Goal: Information Seeking & Learning: Learn about a topic

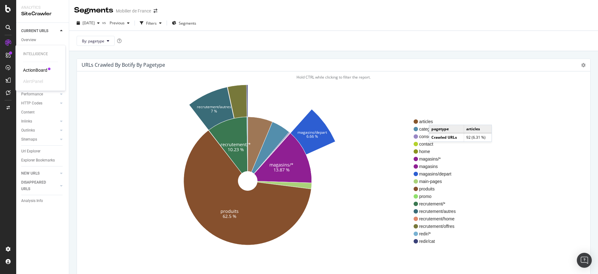
click at [39, 71] on div "ActionBoard" at bounding box center [35, 70] width 24 height 6
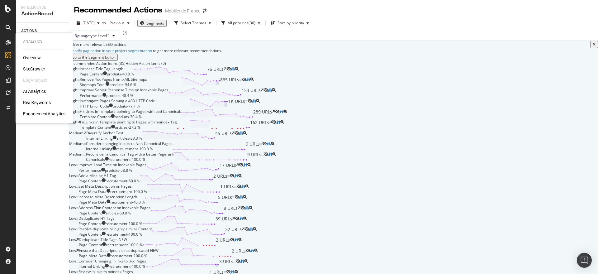
click at [35, 67] on div "SiteCrawler" at bounding box center [34, 69] width 22 height 6
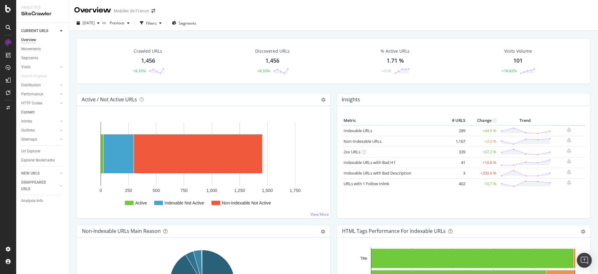
click at [35, 112] on link "Content" at bounding box center [42, 112] width 43 height 7
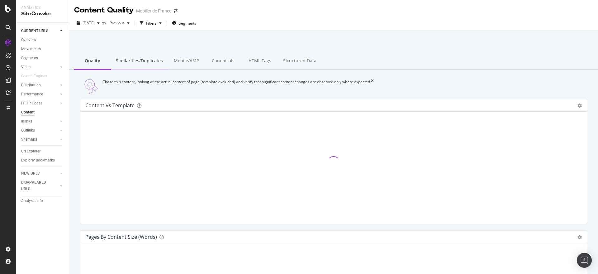
click at [142, 61] on div "Similarities/Duplicates" at bounding box center [139, 61] width 57 height 17
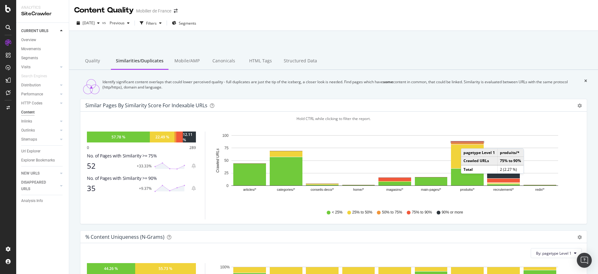
click at [467, 142] on rect "A chart." at bounding box center [467, 141] width 33 height 1
